Goal: Navigation & Orientation: Find specific page/section

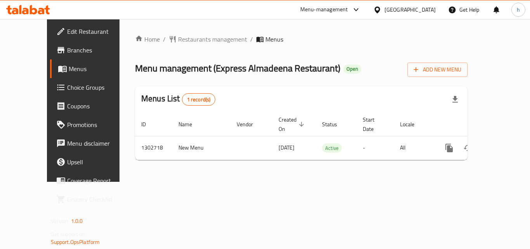
click at [420, 8] on div "United Arab Emirates" at bounding box center [409, 9] width 51 height 9
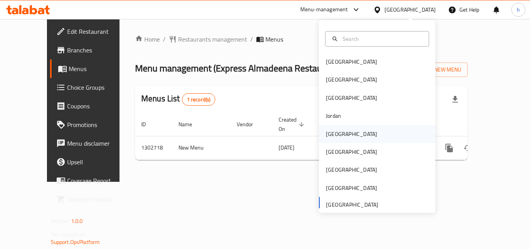
click at [329, 132] on div "[GEOGRAPHIC_DATA]" at bounding box center [351, 134] width 51 height 9
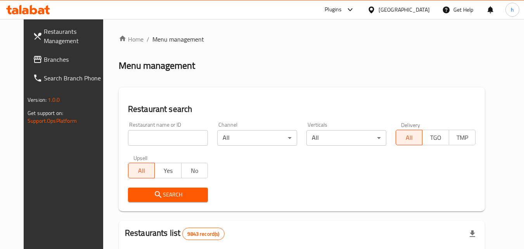
click at [51, 57] on span "Branches" at bounding box center [74, 59] width 61 height 9
